Goal: Navigation & Orientation: Find specific page/section

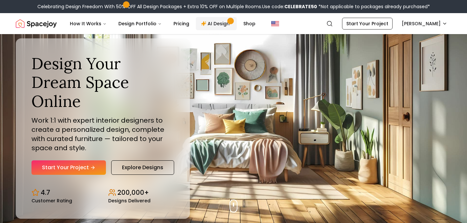
click at [213, 24] on link "AI Design" at bounding box center [216, 23] width 41 height 13
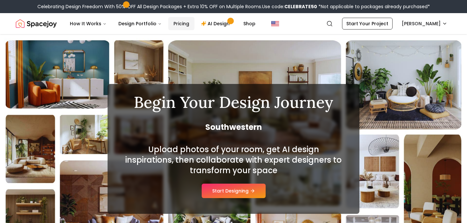
click at [176, 24] on link "Pricing" at bounding box center [181, 23] width 26 height 13
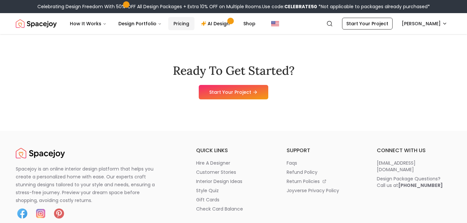
scroll to position [739, 0]
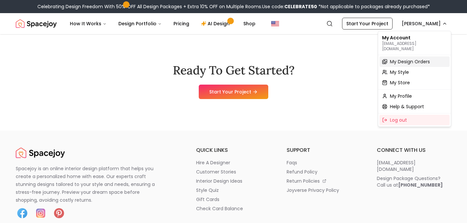
click at [403, 58] on span "My Design Orders" at bounding box center [410, 61] width 40 height 7
